Goal: Ask a question: Seek information or help from site administrators or community

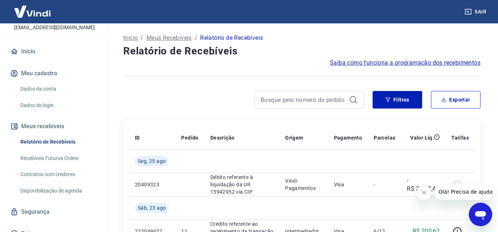
scroll to position [58, 0]
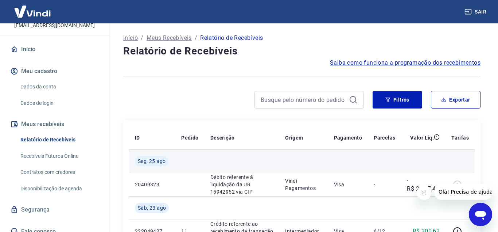
click at [425, 160] on td at bounding box center [423, 160] width 44 height 23
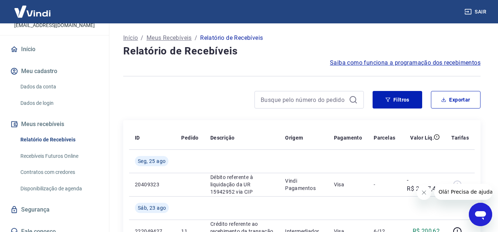
click at [477, 193] on span "Olá! Precisa de ajuda?" at bounding box center [466, 191] width 57 height 6
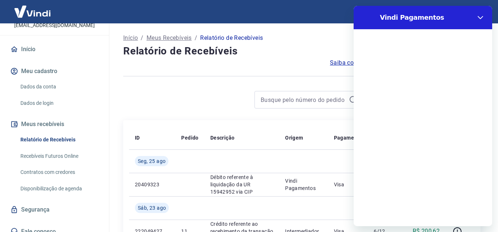
scroll to position [0, 0]
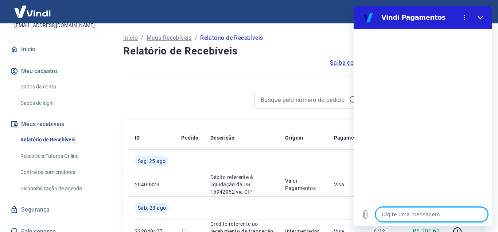
click at [408, 215] on textarea at bounding box center [432, 214] width 112 height 15
type textarea "n"
type textarea "x"
type textarea "no"
type textarea "x"
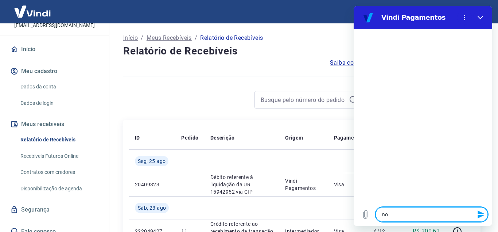
type textarea "noa"
type textarea "x"
type textarea "noa"
type textarea "x"
type textarea "noa t"
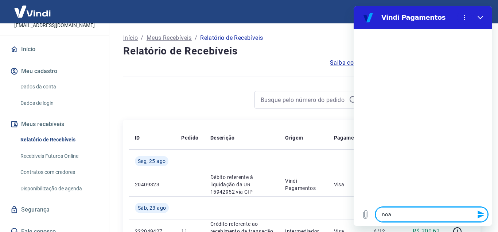
type textarea "x"
type textarea "noa ta"
type textarea "x"
type textarea "noa t"
type textarea "x"
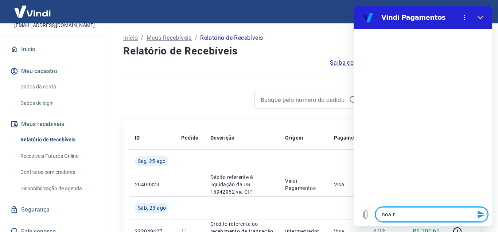
type textarea "noa"
type textarea "x"
type textarea "noa"
type textarea "x"
type textarea "no"
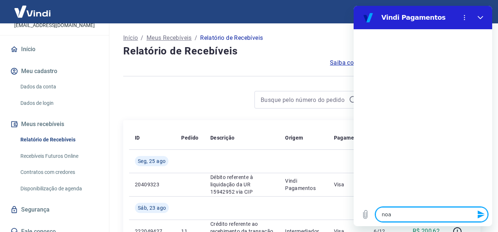
type textarea "x"
type textarea "n"
type textarea "x"
type textarea "b"
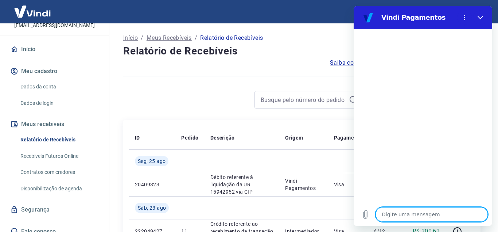
type textarea "x"
type textarea "bo"
type textarea "x"
type textarea "boa"
type textarea "x"
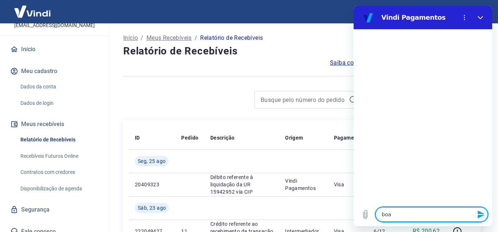
type textarea "boa"
type textarea "x"
type textarea "boa t"
type textarea "x"
type textarea "boa ta"
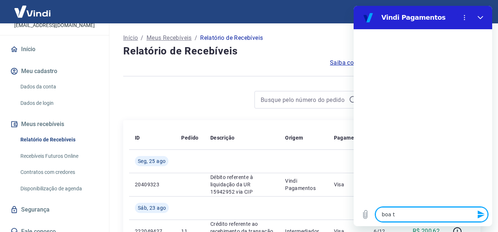
type textarea "x"
type textarea "boa tar"
type textarea "x"
type textarea "boa tard"
type textarea "x"
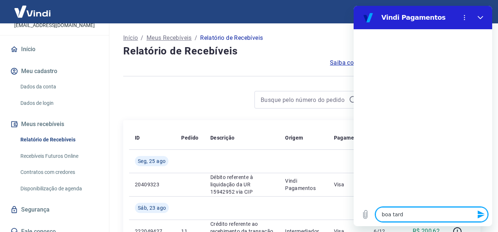
type textarea "boa tarde"
type textarea "x"
type textarea "P"
type textarea "x"
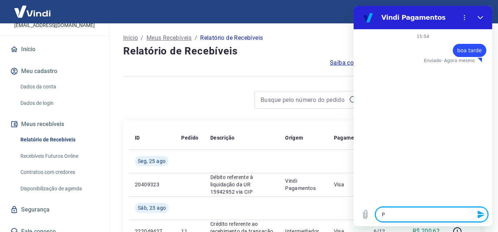
type textarea "Pr"
type textarea "x"
type textarea "Pre"
type textarea "x"
type textarea "Prec"
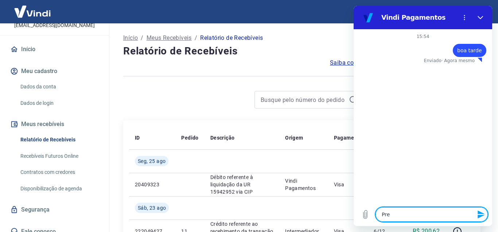
type textarea "x"
type textarea "Preci"
type textarea "x"
type textarea "Precis"
type textarea "x"
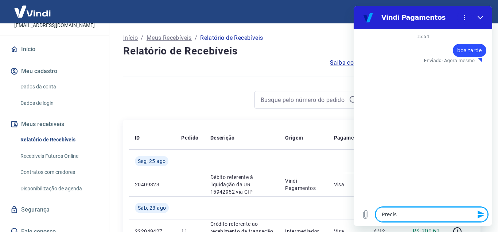
type textarea "Preciso"
type textarea "x"
type textarea "Preciso"
type textarea "x"
type textarea "Preciso"
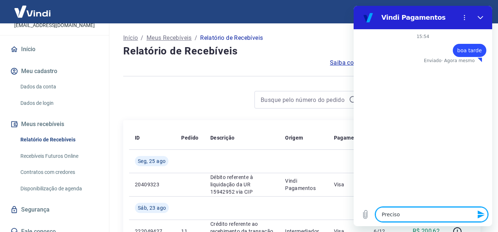
type textarea "x"
type textarea "Precis"
type textarea "x"
type textarea "Preci"
type textarea "x"
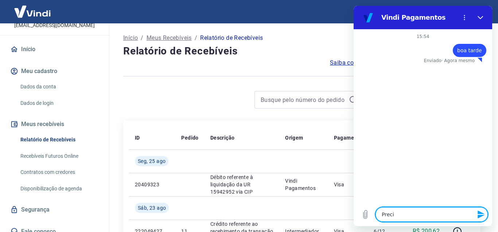
type textarea "Prec"
type textarea "x"
type textarea "Pre"
type textarea "x"
type textarea "Pr"
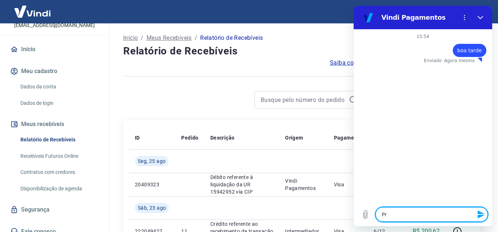
type textarea "x"
type textarea "P"
type textarea "x"
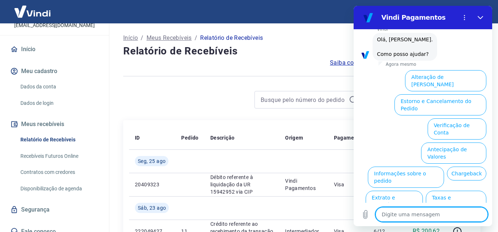
scroll to position [36, 0]
click at [452, 190] on button "Taxas e Parcelamento" at bounding box center [456, 200] width 61 height 21
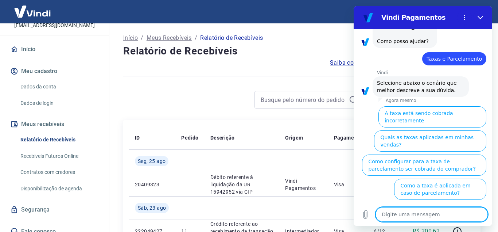
scroll to position [49, 0]
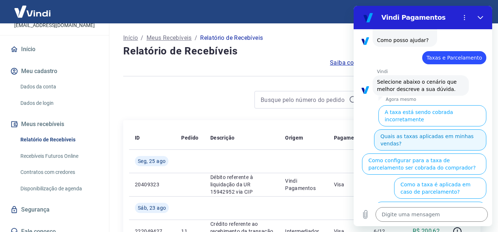
click at [451, 129] on button "Quais as taxas aplicadas em minhas vendas?" at bounding box center [430, 139] width 112 height 21
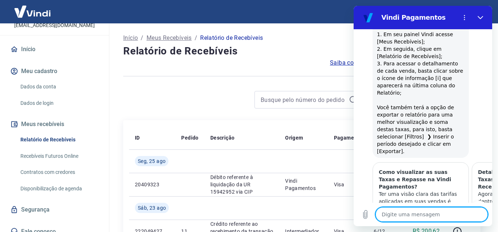
type textarea "x"
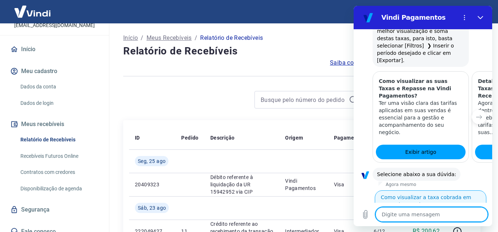
scroll to position [375, 0]
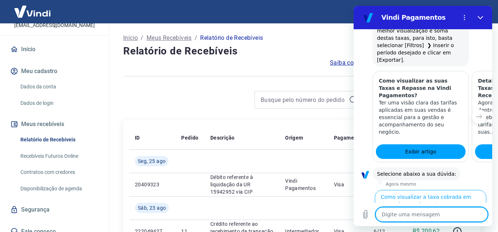
click at [436, 212] on textarea at bounding box center [432, 214] width 112 height 15
type textarea "f"
type textarea "x"
type textarea "fi"
type textarea "x"
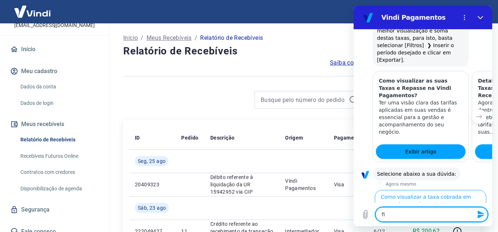
type textarea "fiz"
type textarea "x"
type textarea "fiz"
type textarea "x"
type textarea "fiz u"
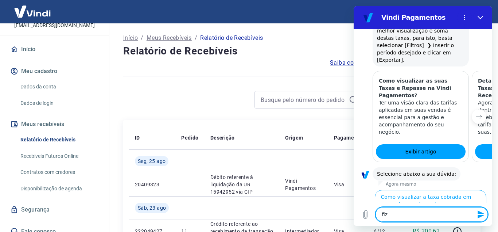
type textarea "x"
type textarea "fiz um"
type textarea "x"
type textarea "fiz um"
type textarea "x"
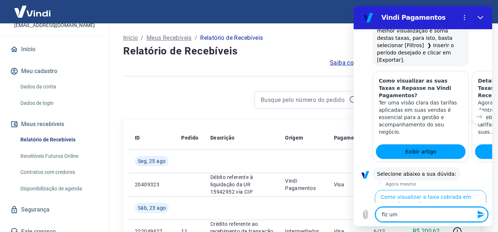
type textarea "fiz um l"
type textarea "x"
type textarea "fiz um li"
type textarea "x"
type textarea "fiz um lin"
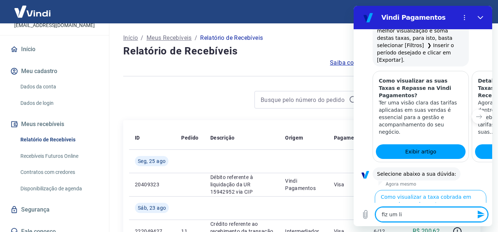
type textarea "x"
type textarea "fiz um link"
type textarea "x"
type textarea "fiz um link"
type textarea "x"
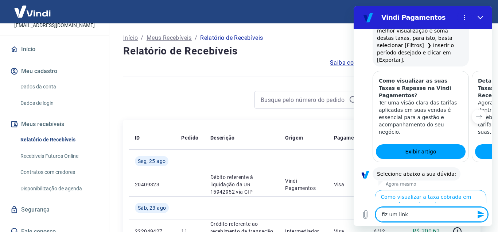
type textarea "fiz um link d"
type textarea "x"
type textarea "fiz um link de"
type textarea "x"
type textarea "fiz um link de"
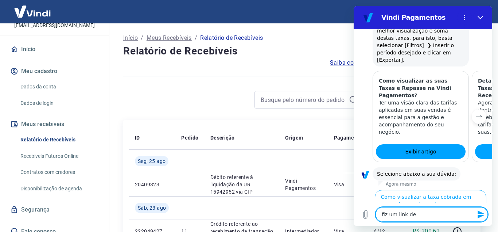
type textarea "x"
type textarea "fiz um link de p"
type textarea "x"
type textarea "fiz um link de pa"
type textarea "x"
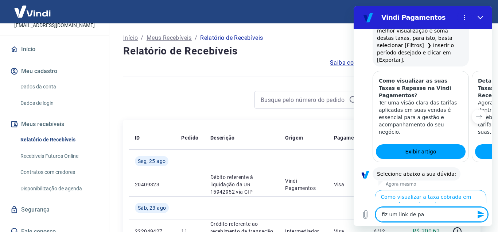
type textarea "fiz um link de pag"
type textarea "x"
type textarea "fiz um link de paga"
type textarea "x"
type textarea "fiz um link de pagam"
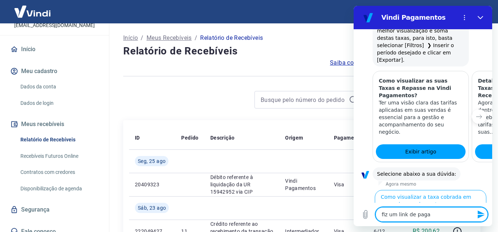
type textarea "x"
type textarea "fiz um link de pagame"
type textarea "x"
type textarea "fiz um link de pagamen"
type textarea "x"
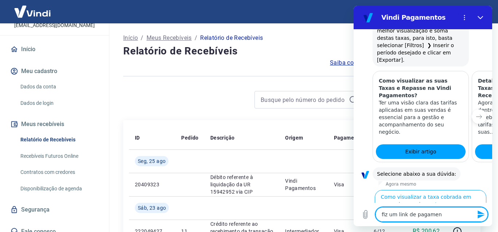
type textarea "fiz um link de pagament"
type textarea "x"
type textarea "fiz um link de pagamento"
type textarea "x"
type textarea "fiz um link de pagamento"
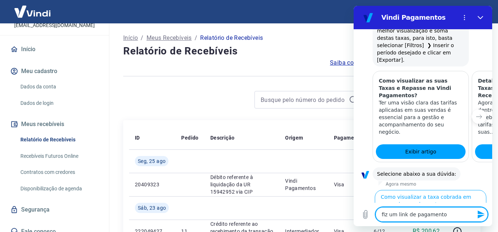
type textarea "x"
type textarea "fiz um link de pagamento e"
type textarea "x"
type textarea "fiz um link de pagamento em"
type textarea "x"
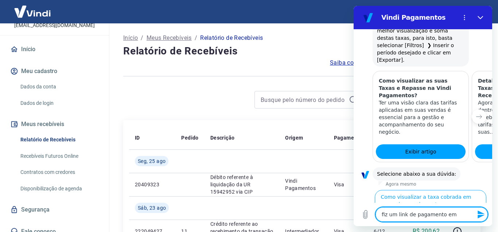
type textarea "fiz um link de pagamento em"
type textarea "x"
type textarea "fiz um link de pagamento em 6"
type textarea "x"
type textarea "fiz um link de pagamento em 6x"
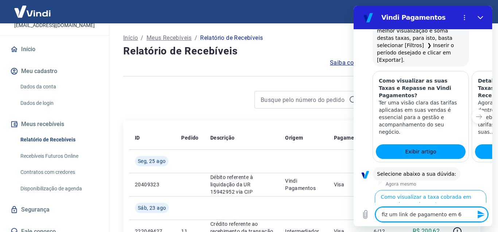
type textarea "x"
type textarea "fiz um link de pagamento em 6x"
type textarea "x"
type textarea "fiz um link de pagamento em 6x q"
type textarea "x"
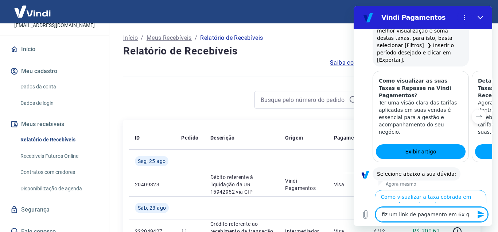
type textarea "fiz um link de pagamento em 6x qu"
type textarea "x"
type textarea "fiz um link de pagamento em 6x que"
type textarea "x"
type textarea "fiz um link de pagamento em 6x quer"
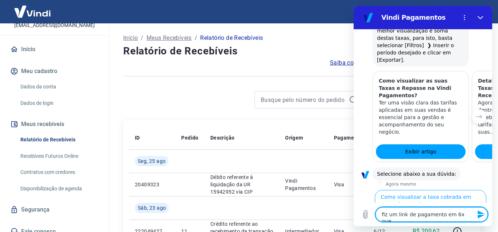
type textarea "x"
type textarea "fiz um link de pagamento em 6x quero"
type textarea "x"
type textarea "fiz um link de pagamento em 6x quero"
type textarea "x"
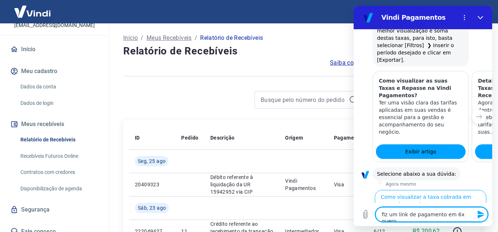
type textarea "fiz um link de pagamento em 6x quero s"
type textarea "x"
type textarea "fiz um link de pagamento em 6x quero sa"
type textarea "x"
type textarea "fiz um link de pagamento em 6x quero sab"
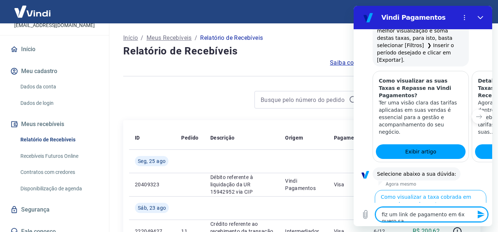
type textarea "x"
type textarea "fiz um link de pagamento em 6x quero sabe"
type textarea "x"
type textarea "fiz um link de pagamento em 6x quero saber"
type textarea "x"
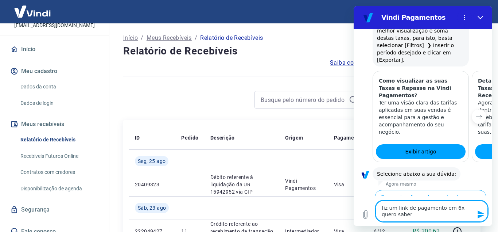
type textarea "fiz um link de pagamento em 6x quero saber"
type textarea "x"
type textarea "fiz um link de pagamento em 6x quero saber q"
type textarea "x"
type textarea "fiz um link de pagamento em 6x quero saber qu"
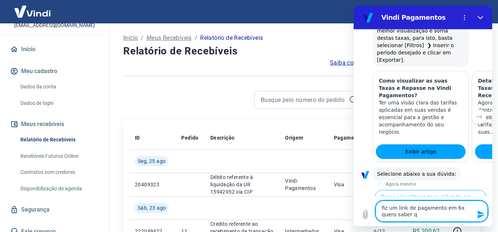
type textarea "x"
type textarea "fiz um link de pagamento em 6x quero saber qua"
type textarea "x"
type textarea "fiz um link de pagamento em 6x quero saber qual"
type textarea "x"
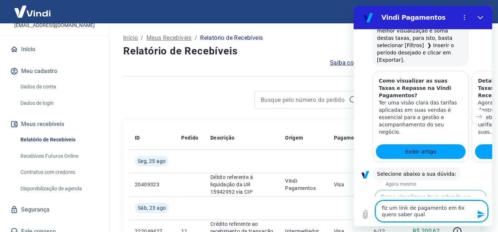
type textarea "fiz um link de pagamento em 6x quero saber qual"
type textarea "x"
type textarea "fiz um link de pagamento em 6x quero saber qual a"
type textarea "x"
type textarea "fiz um link de pagamento em 6x quero saber qual a"
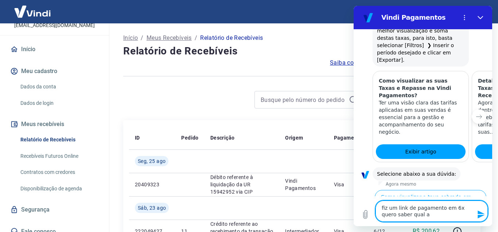
type textarea "x"
type textarea "fiz um link de pagamento em 6x quero saber qual a m"
type textarea "x"
type textarea "fiz um link de pagamento em 6x quero saber qual a mi"
type textarea "x"
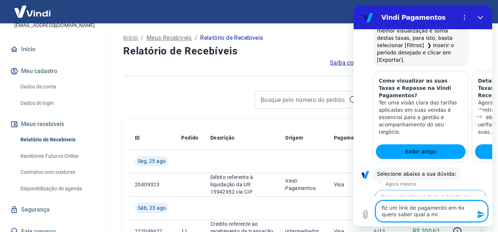
type textarea "fiz um link de pagamento em 6x quero saber qual a min"
type textarea "x"
type textarea "fiz um link de pagamento em 6x quero saber qual a minh"
type textarea "x"
type textarea "fiz um link de pagamento em 6x quero saber qual a minha"
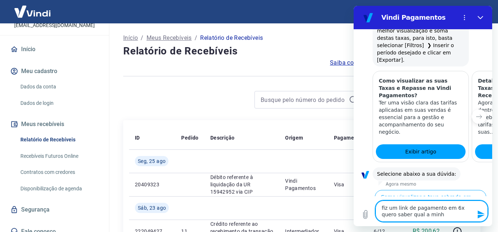
type textarea "x"
type textarea "fiz um link de pagamento em 6x quero saber qual a minha"
type textarea "x"
type textarea "fiz um link de pagamento em 6x quero saber qual a minha t"
type textarea "x"
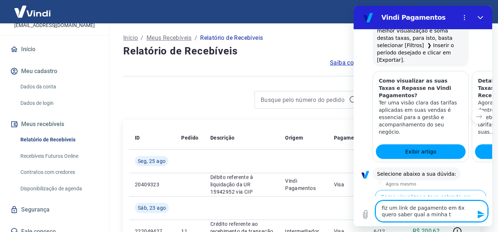
type textarea "fiz um link de pagamento em 6x quero saber qual a minha ta"
type textarea "x"
type textarea "fiz um link de pagamento em 6x quero saber qual a minha tax"
type textarea "x"
type textarea "fiz um link de pagamento em 6x quero saber qual a minha taxa"
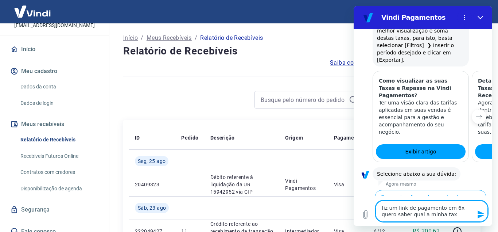
type textarea "x"
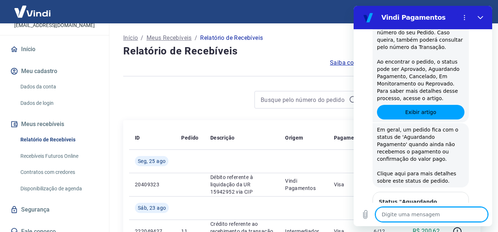
type textarea "x"
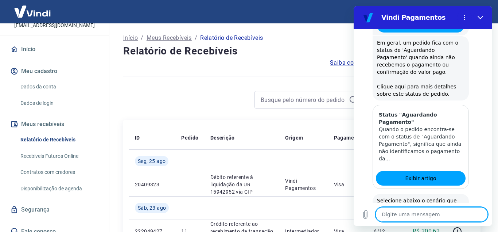
scroll to position [736, 0]
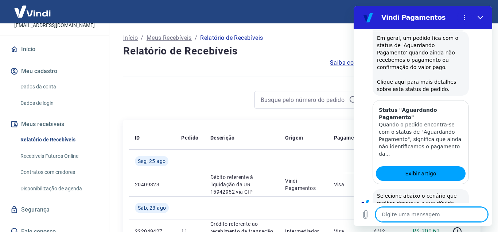
click at [457, 211] on textarea at bounding box center [432, 214] width 112 height 15
type textarea "f"
type textarea "x"
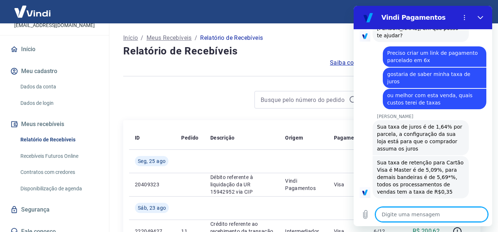
scroll to position [1085, 0]
click at [422, 211] on textarea at bounding box center [432, 214] width 112 height 15
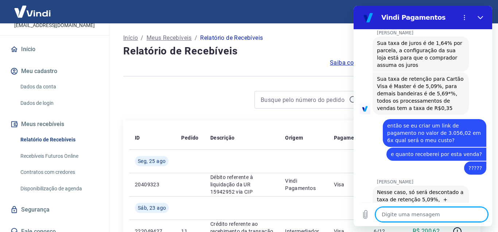
scroll to position [1170, 0]
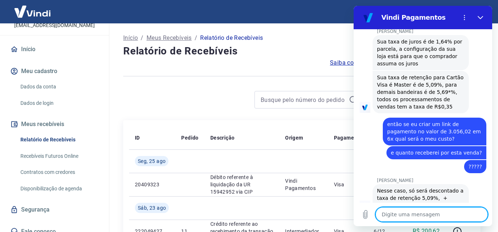
click at [421, 211] on textarea at bounding box center [432, 214] width 112 height 15
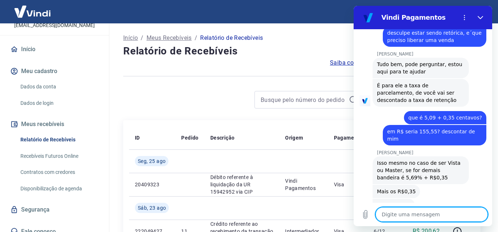
scroll to position [1472, 0]
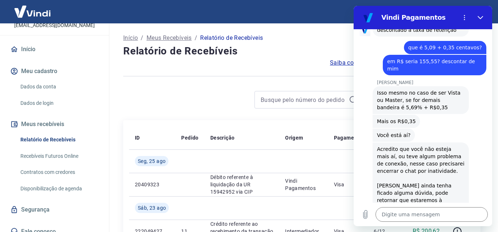
scroll to position [1534, 0]
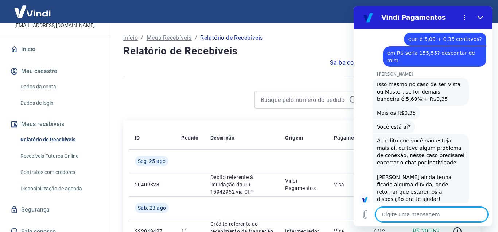
scroll to position [1544, 0]
click at [483, 18] on icon "Fechar" at bounding box center [481, 18] width 6 height 6
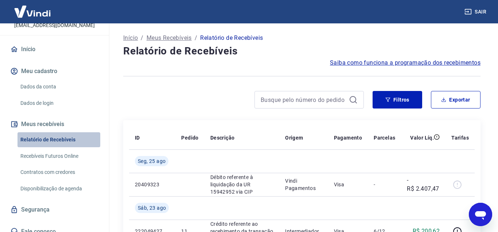
click at [66, 132] on link "Relatório de Recebíveis" at bounding box center [59, 139] width 83 height 15
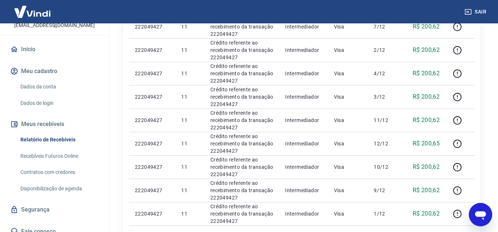
scroll to position [285, 0]
